Goal: Use online tool/utility: Utilize a website feature to perform a specific function

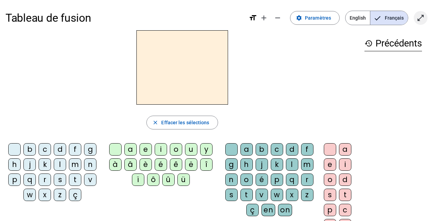
click at [424, 18] on mat-icon "open_in_full" at bounding box center [421, 18] width 8 height 8
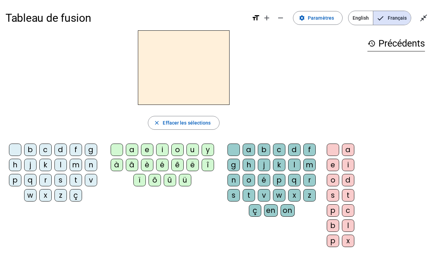
click at [76, 162] on div "m" at bounding box center [76, 165] width 12 height 12
click at [177, 149] on div "o" at bounding box center [177, 149] width 12 height 12
click at [247, 194] on div "t" at bounding box center [249, 195] width 12 height 12
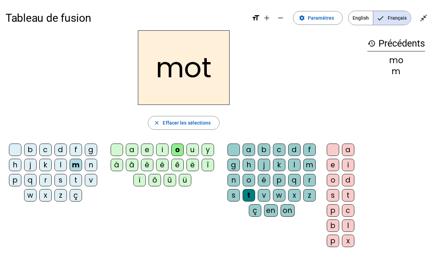
click at [74, 169] on div "m" at bounding box center [76, 165] width 12 height 12
click at [11, 181] on div "p" at bounding box center [15, 180] width 12 height 12
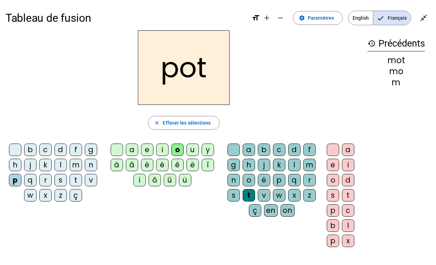
click at [62, 166] on div "l" at bounding box center [60, 165] width 12 height 12
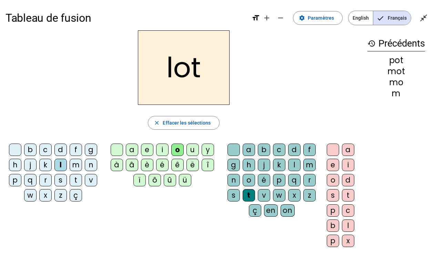
click at [44, 180] on div "r" at bounding box center [45, 180] width 12 height 12
click at [133, 148] on div "a" at bounding box center [132, 149] width 12 height 12
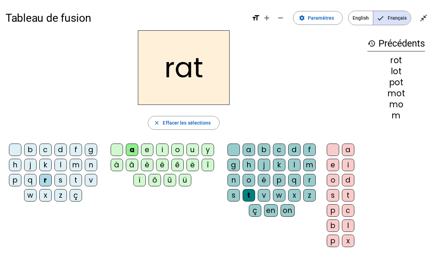
drag, startPoint x: 164, startPoint y: 147, endPoint x: 174, endPoint y: 147, distance: 10.7
click at [164, 147] on div "i" at bounding box center [162, 149] width 12 height 12
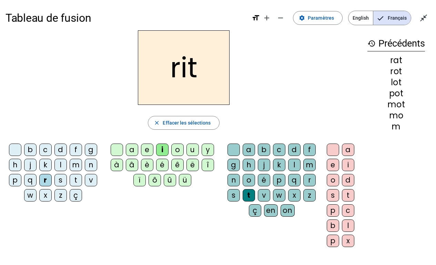
click at [87, 179] on div "v" at bounding box center [91, 180] width 12 height 12
click at [77, 163] on div "m" at bounding box center [76, 165] width 12 height 12
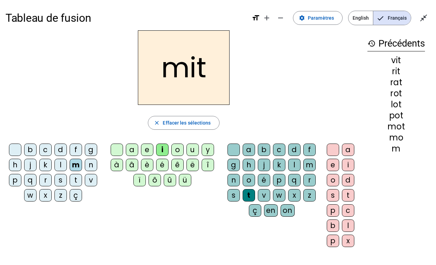
click at [61, 152] on div "d" at bounding box center [60, 149] width 12 height 12
